Goal: Information Seeking & Learning: Learn about a topic

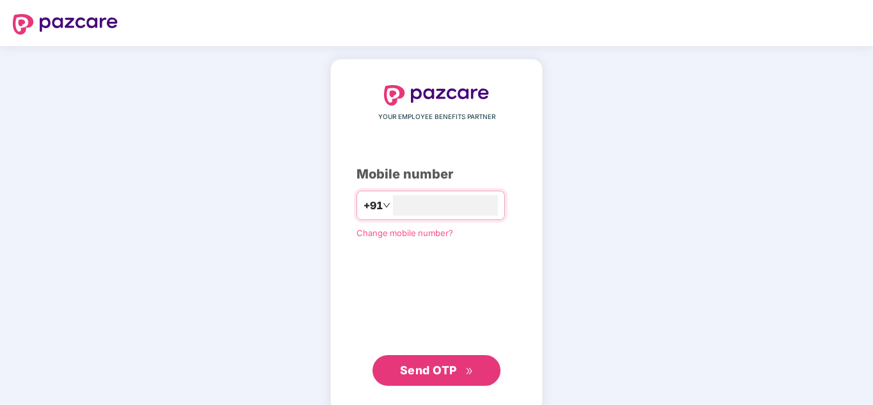
type input "**********"
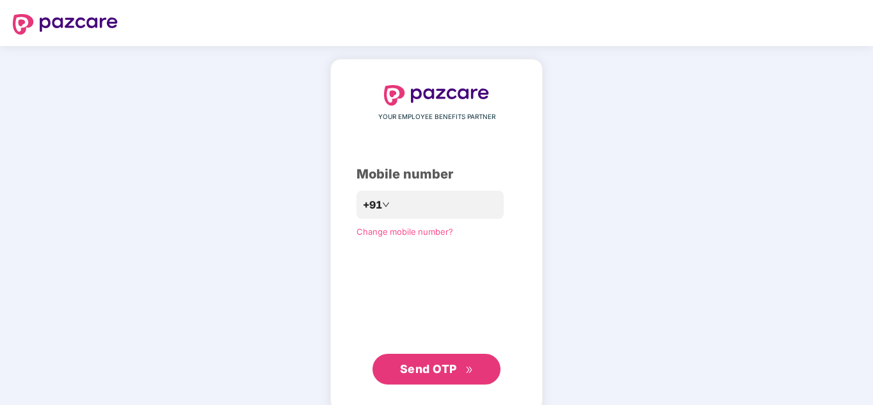
click at [413, 369] on span "Send OTP" at bounding box center [428, 368] width 57 height 13
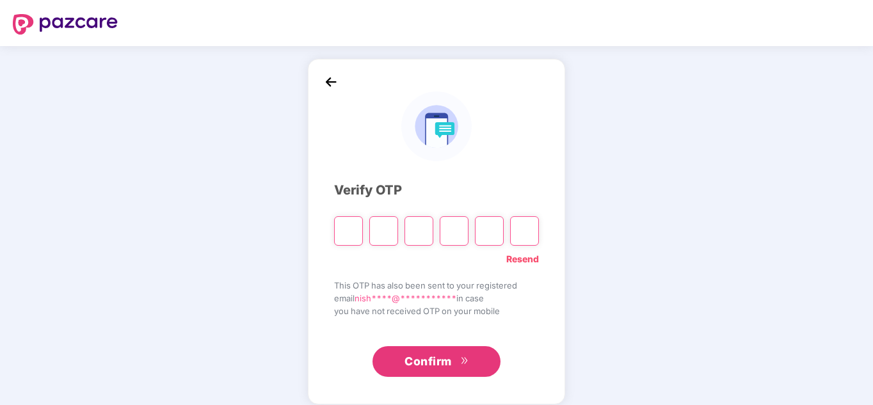
click at [345, 219] on input "Please enter verification code. Digit 1" at bounding box center [348, 230] width 29 height 29
type input "*"
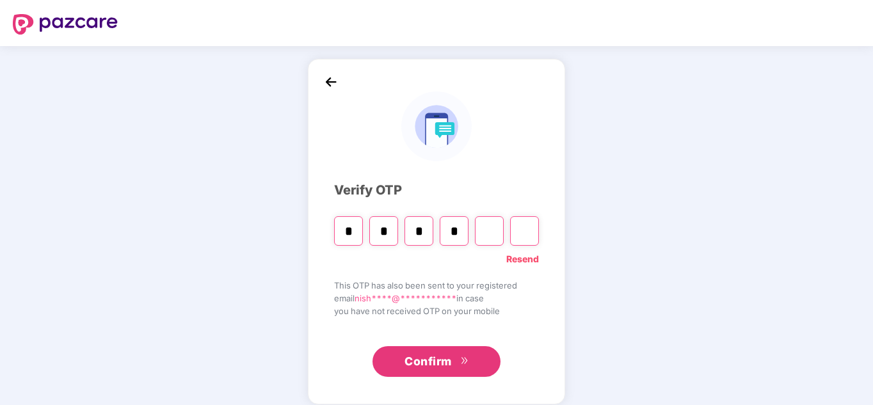
type input "*"
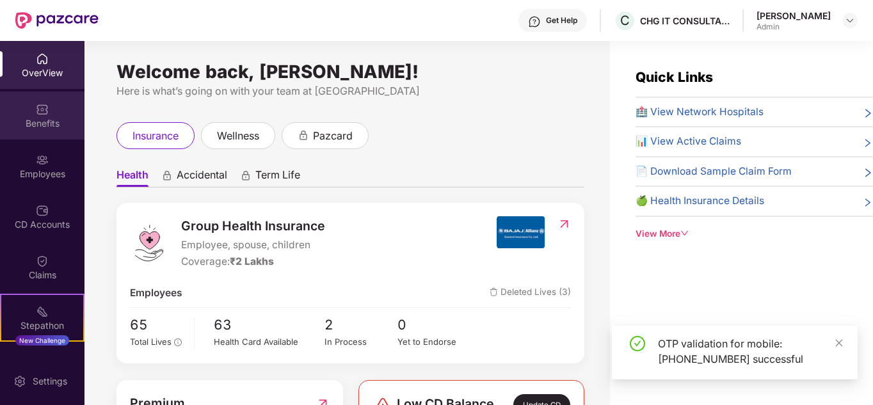
click at [44, 98] on div "Benefits" at bounding box center [42, 116] width 84 height 48
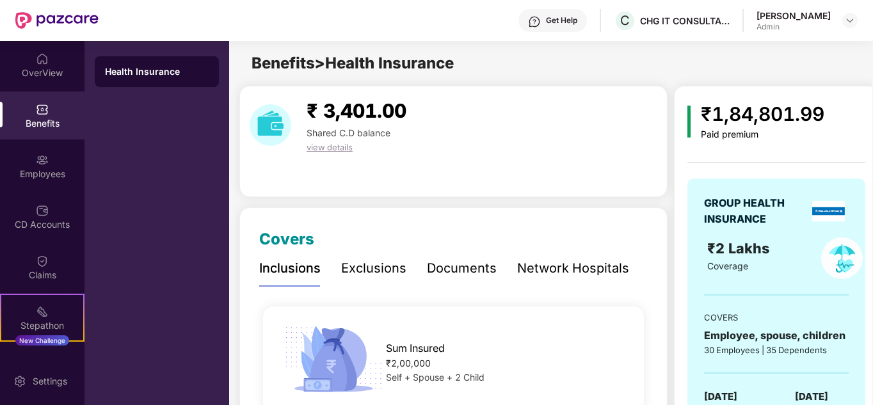
click at [344, 267] on div "Exclusions" at bounding box center [373, 269] width 65 height 20
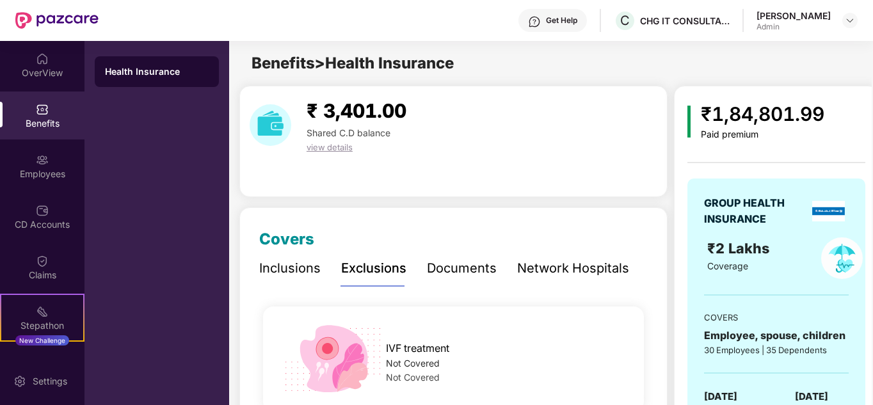
click at [266, 265] on div "Inclusions" at bounding box center [289, 269] width 61 height 20
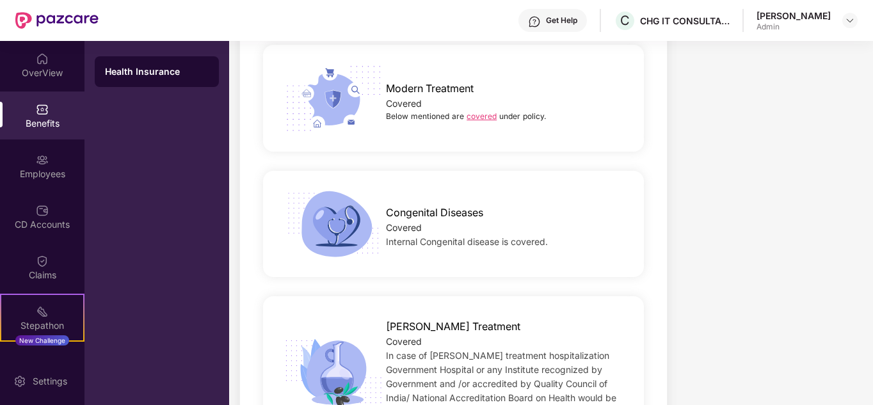
scroll to position [2157, 0]
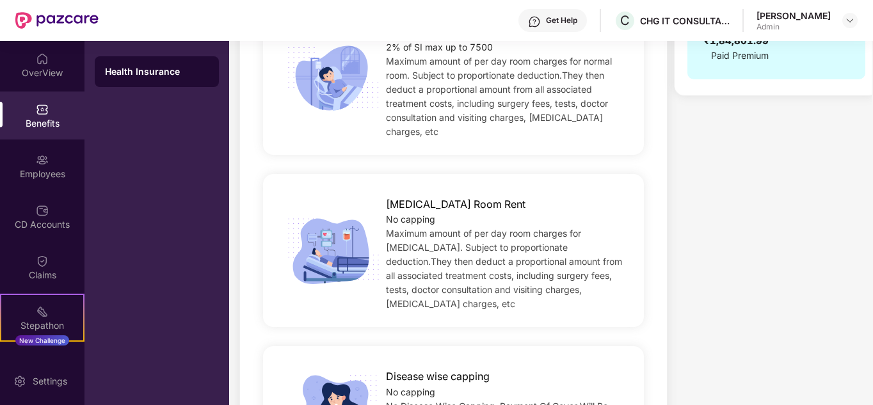
scroll to position [45, 0]
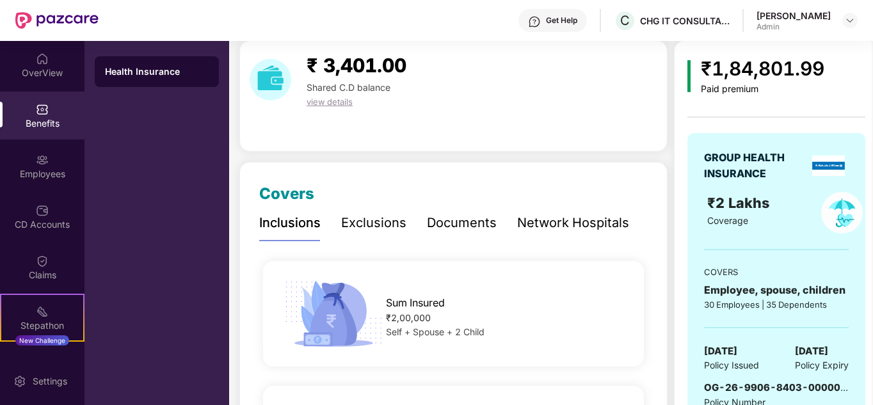
click at [442, 219] on div "Documents" at bounding box center [462, 223] width 70 height 20
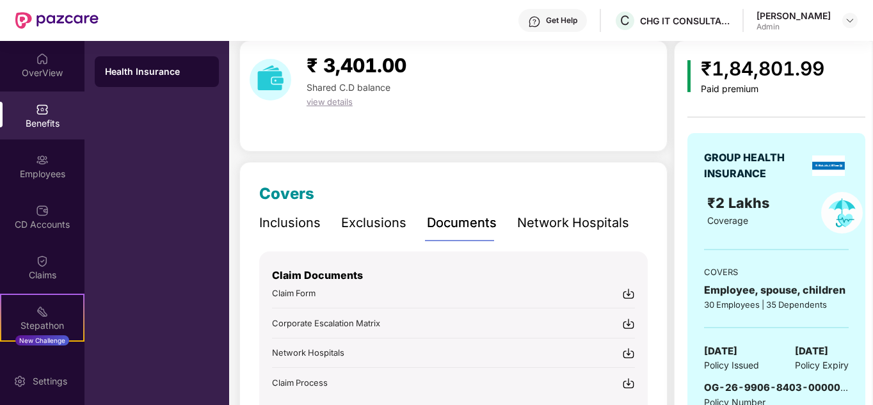
click at [372, 225] on div "Exclusions" at bounding box center [373, 223] width 65 height 20
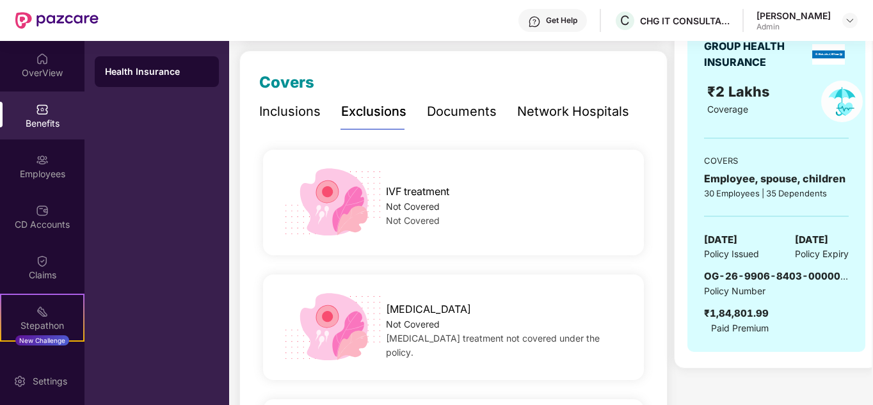
scroll to position [173, 0]
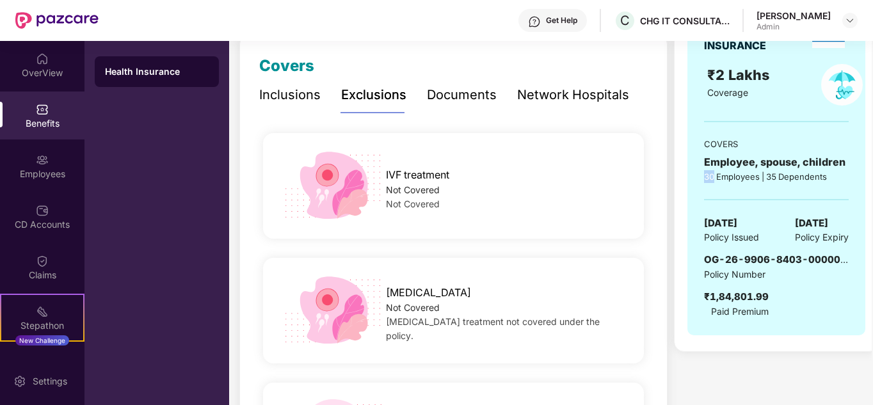
drag, startPoint x: 713, startPoint y: 176, endPoint x: 698, endPoint y: 180, distance: 16.0
click at [698, 180] on div "GROUP HEALTH INSURANCE ₹2 Lakhs Coverage COVERS Employee, spouse, children 30 E…" at bounding box center [776, 170] width 178 height 330
click at [772, 164] on div "Employee, spouse, children" at bounding box center [776, 162] width 145 height 16
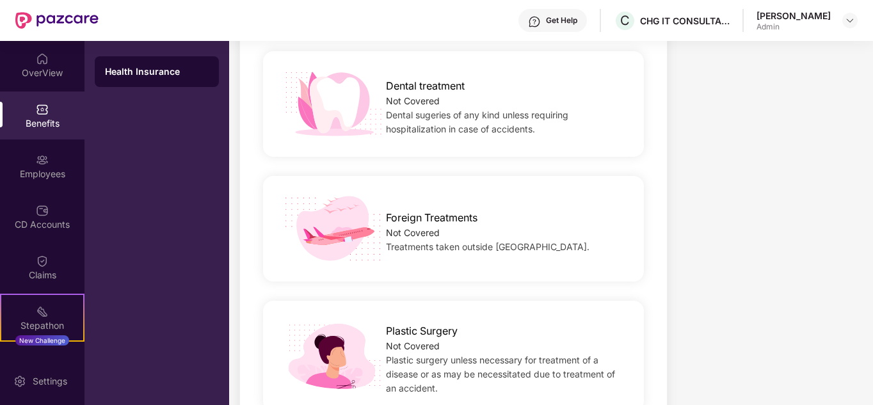
scroll to position [941, 0]
